Goal: Check status

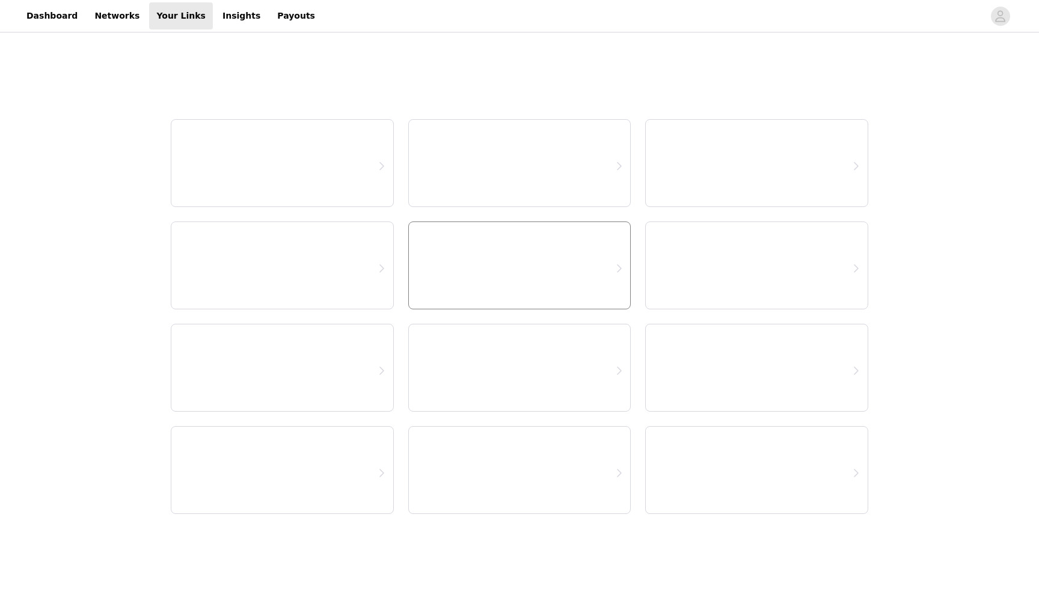
select select "12"
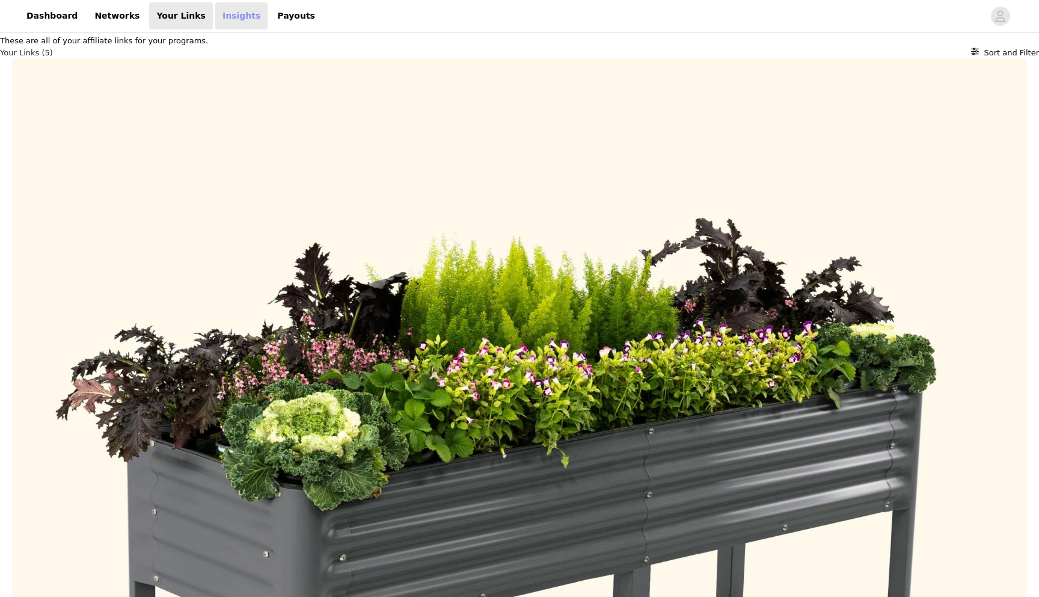
click at [223, 16] on link "Insights" at bounding box center [241, 15] width 52 height 27
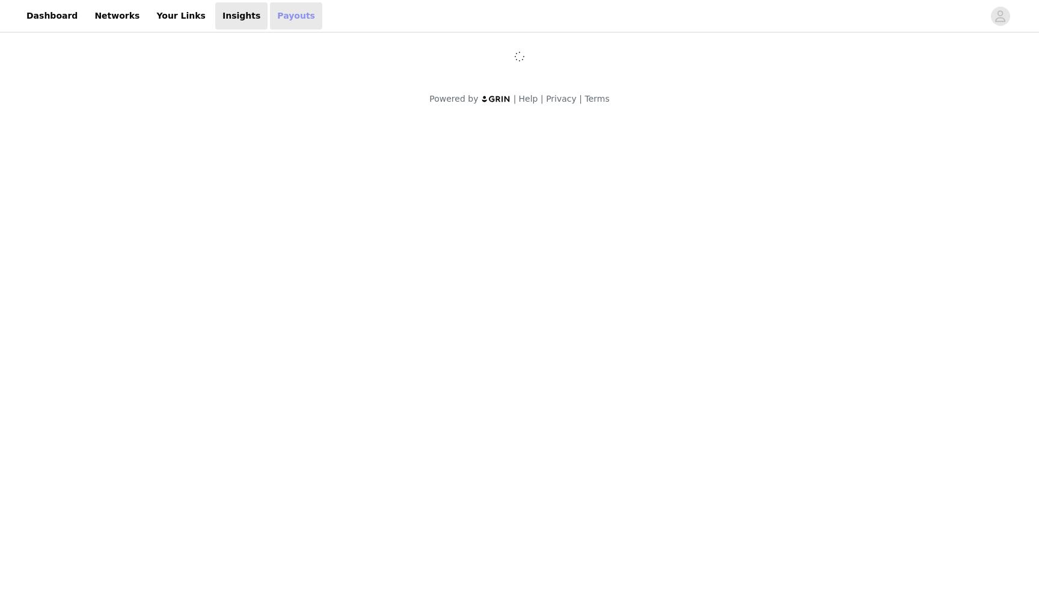
click at [270, 14] on link "Payouts" at bounding box center [296, 15] width 52 height 27
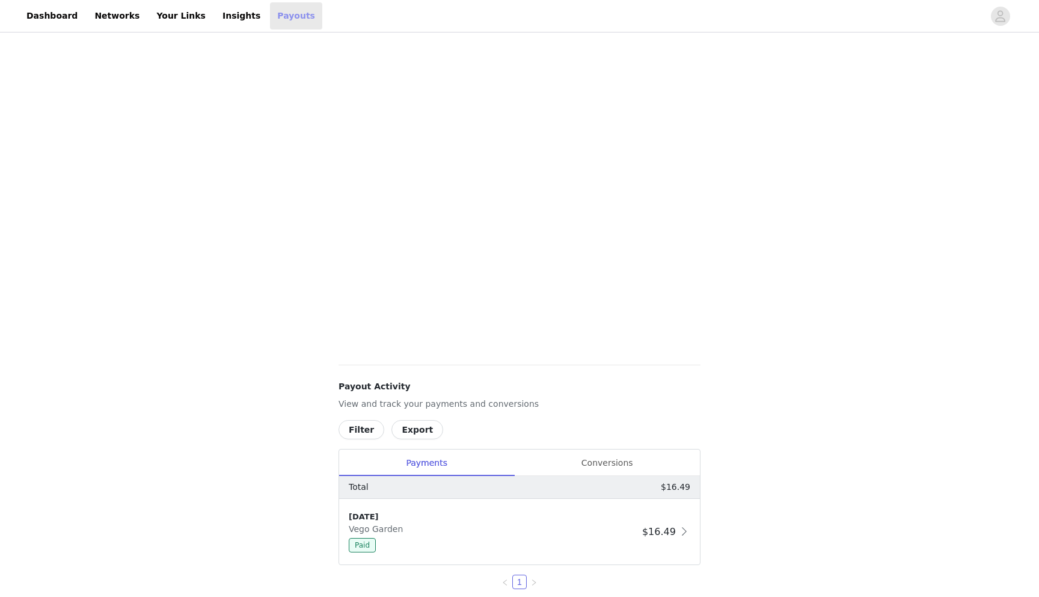
scroll to position [138, 0]
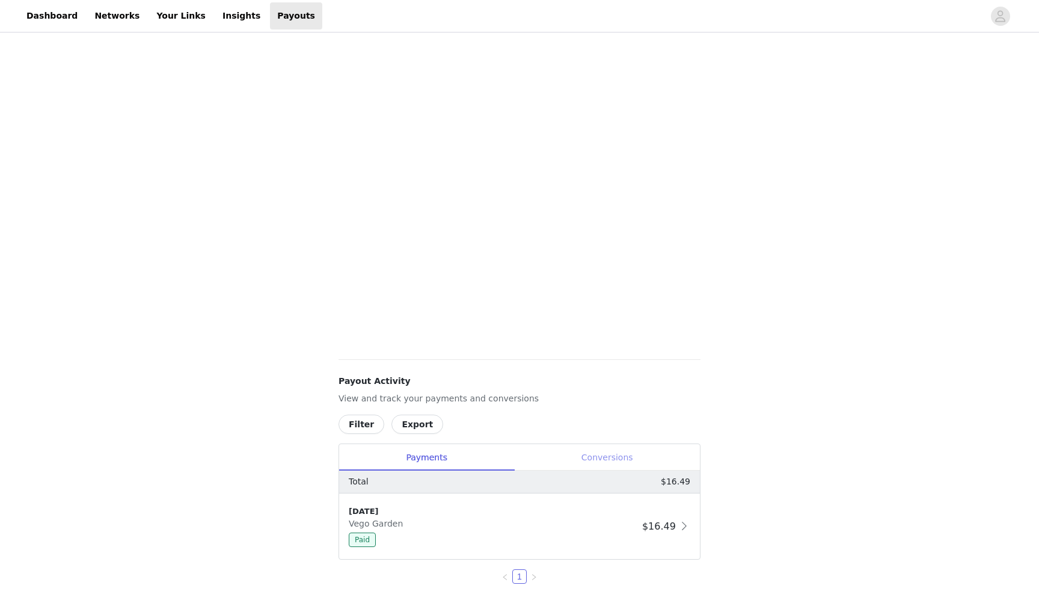
click at [615, 452] on div "Conversions" at bounding box center [607, 457] width 186 height 27
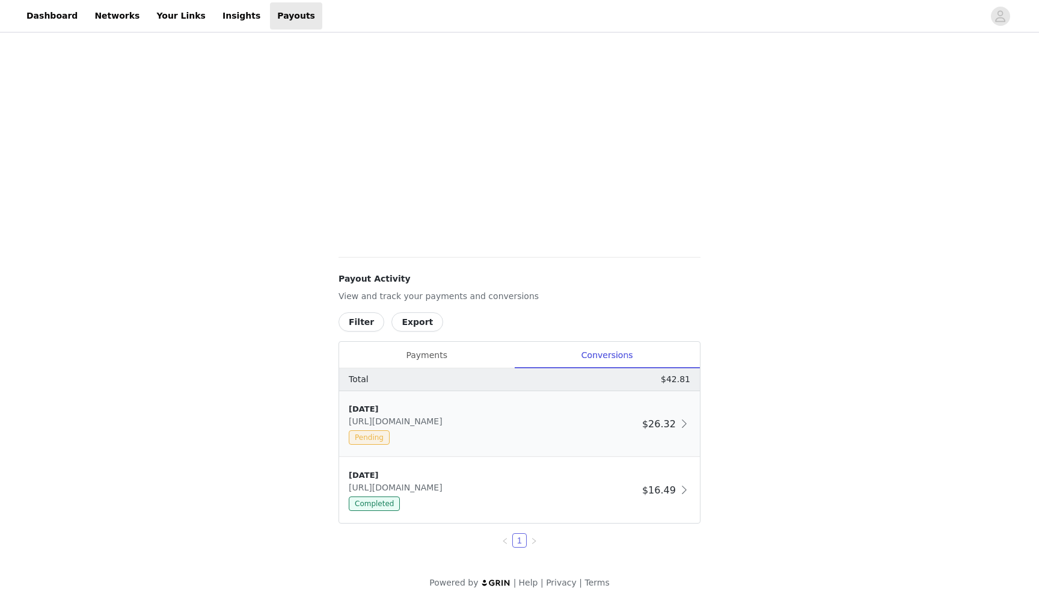
scroll to position [242, 0]
click at [432, 346] on div "Payments" at bounding box center [426, 353] width 175 height 27
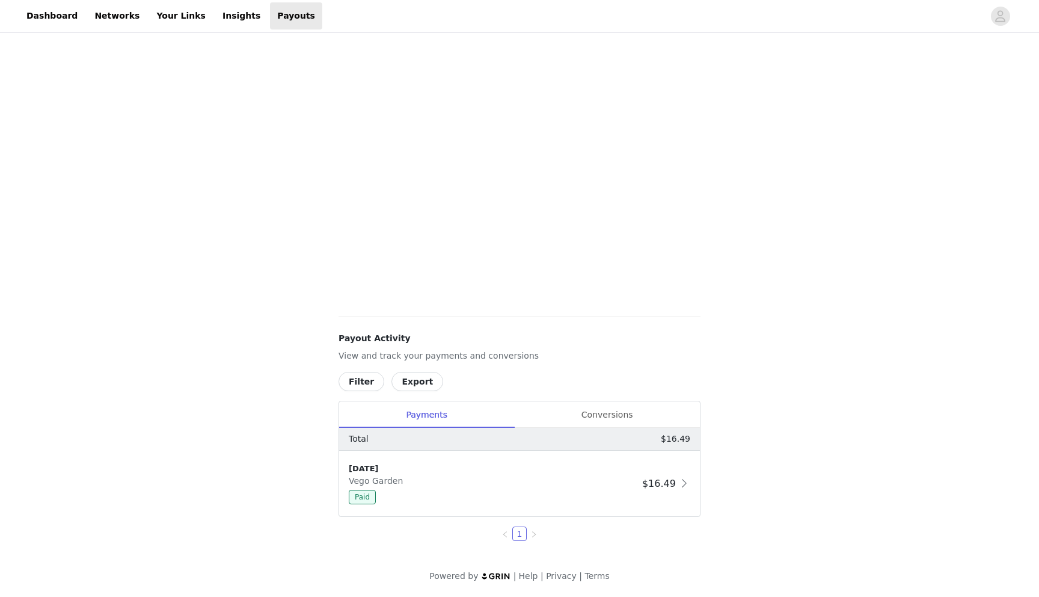
scroll to position [0, 0]
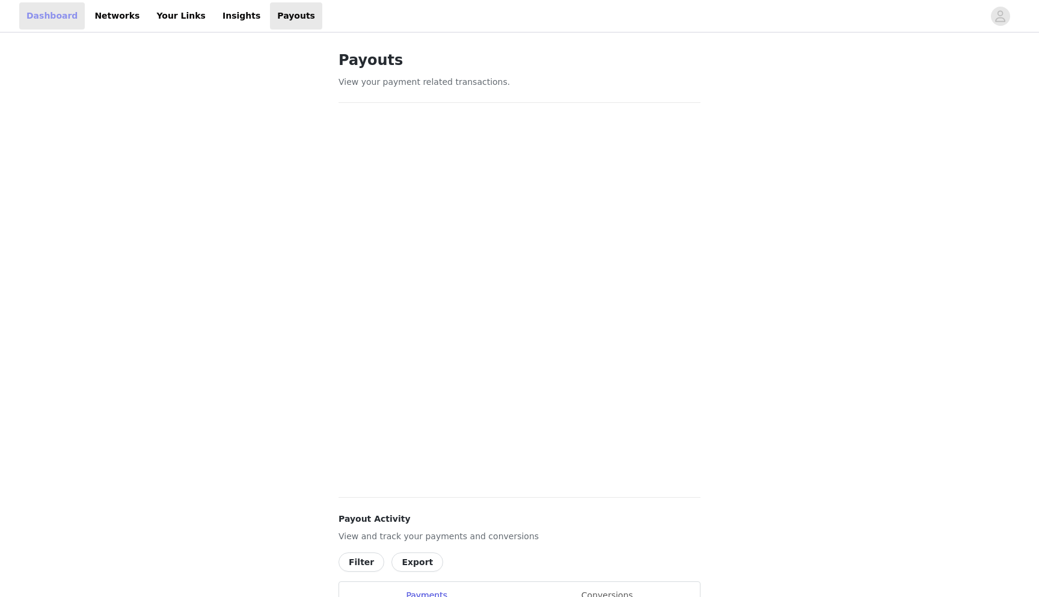
click at [53, 19] on link "Dashboard" at bounding box center [52, 15] width 66 height 27
